Goal: Browse casually: Explore the website without a specific task or goal

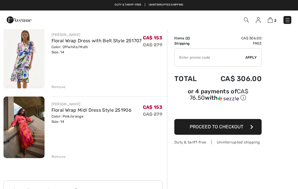
scroll to position [48, 0]
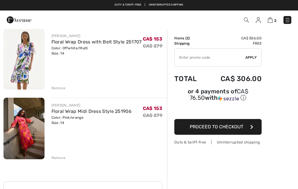
click at [58, 89] on div "Remove" at bounding box center [59, 87] width 14 height 5
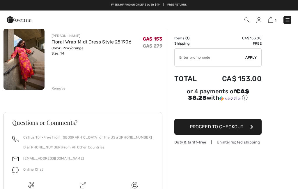
click at [13, 73] on img at bounding box center [23, 59] width 41 height 62
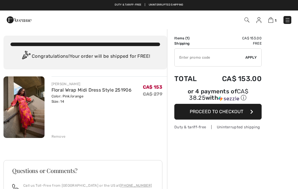
scroll to position [71, 0]
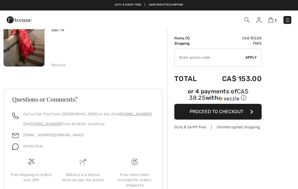
checkbox input "true"
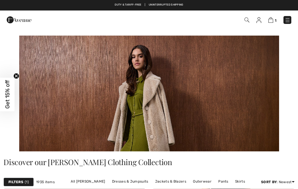
checkbox input "true"
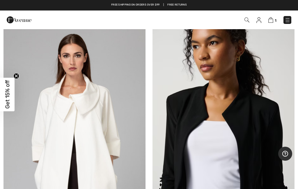
scroll to position [3829, 0]
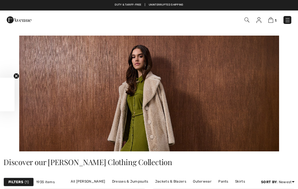
checkbox input "true"
